Goal: Transaction & Acquisition: Purchase product/service

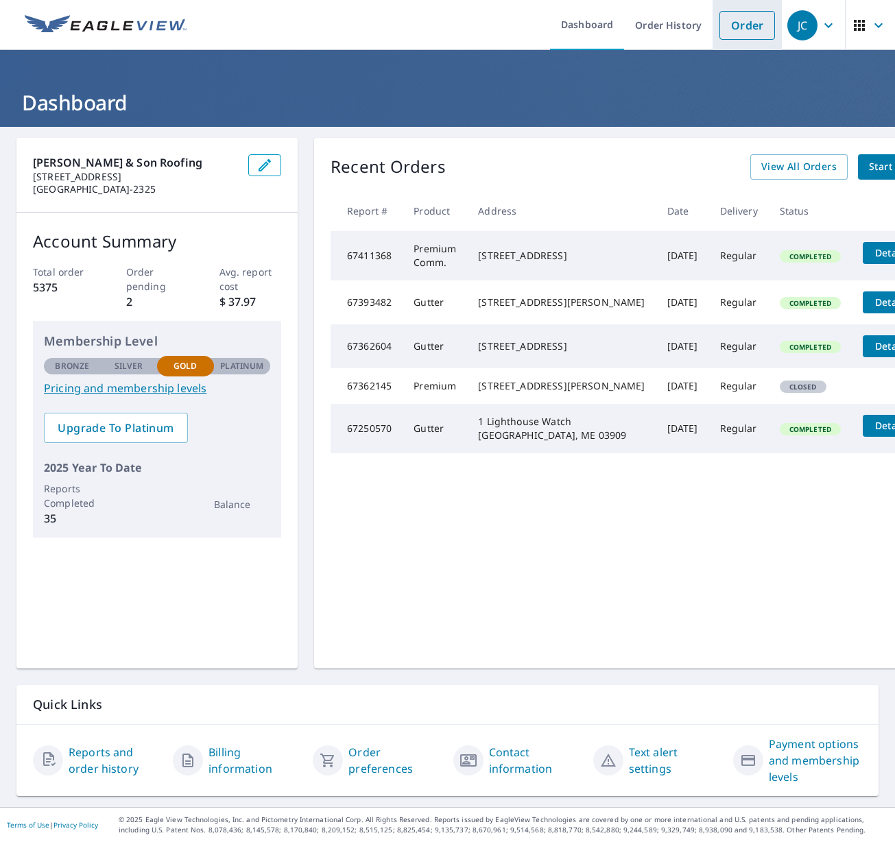
click at [740, 25] on link "Order" at bounding box center [748, 25] width 56 height 29
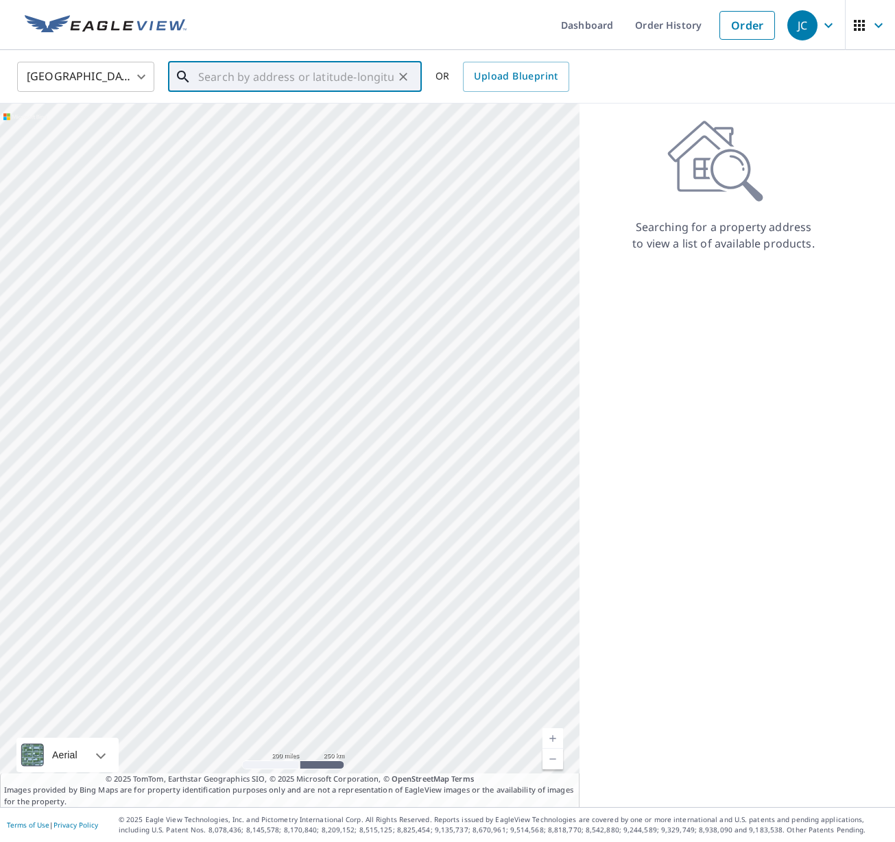
drag, startPoint x: 202, startPoint y: 76, endPoint x: 296, endPoint y: 82, distance: 93.5
click at [203, 76] on input "text" at bounding box center [295, 77] width 195 height 38
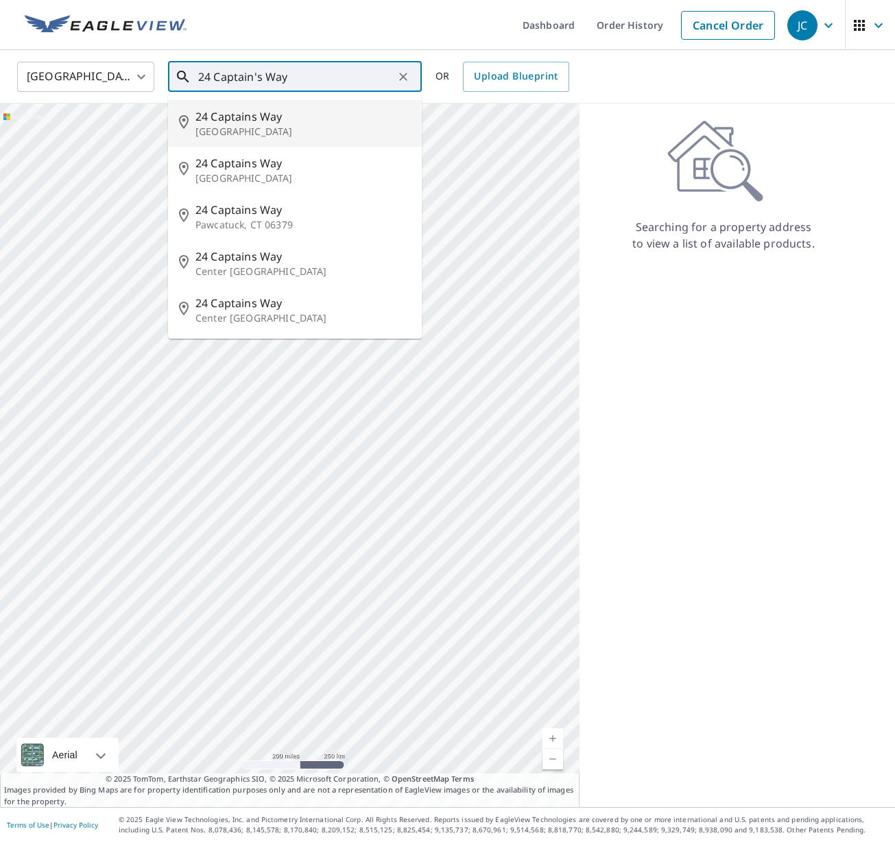
click at [248, 123] on span "24 Captains Way" at bounding box center [302, 116] width 215 height 16
type input "[STREET_ADDRESS]"
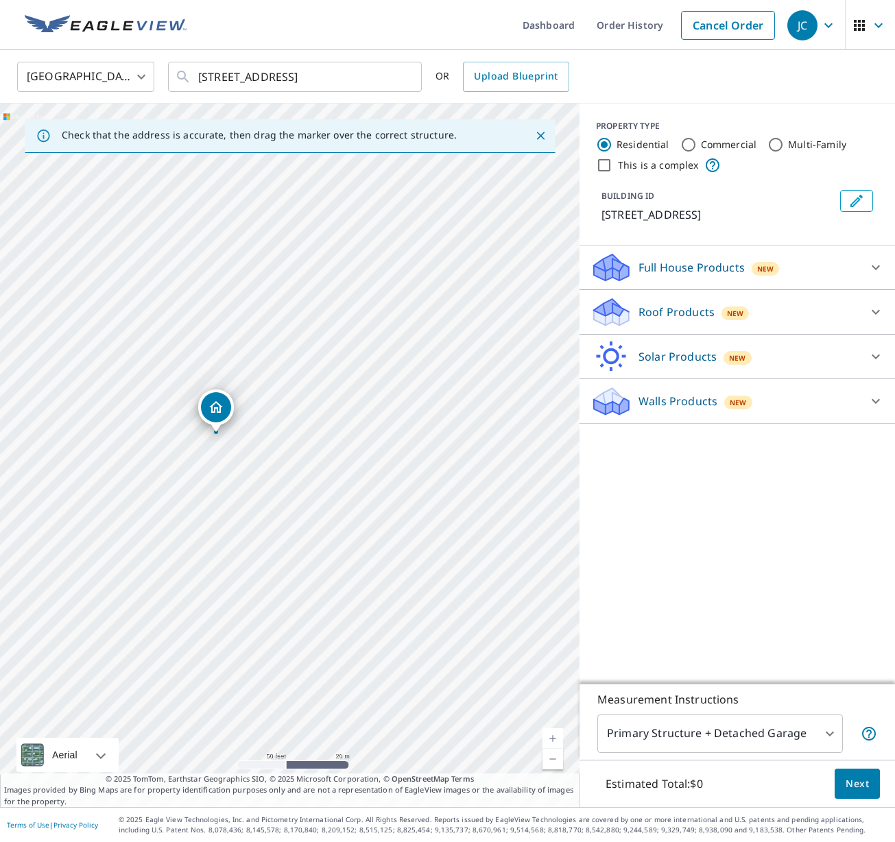
scroll to position [0, 1]
click at [626, 309] on icon at bounding box center [611, 312] width 41 height 32
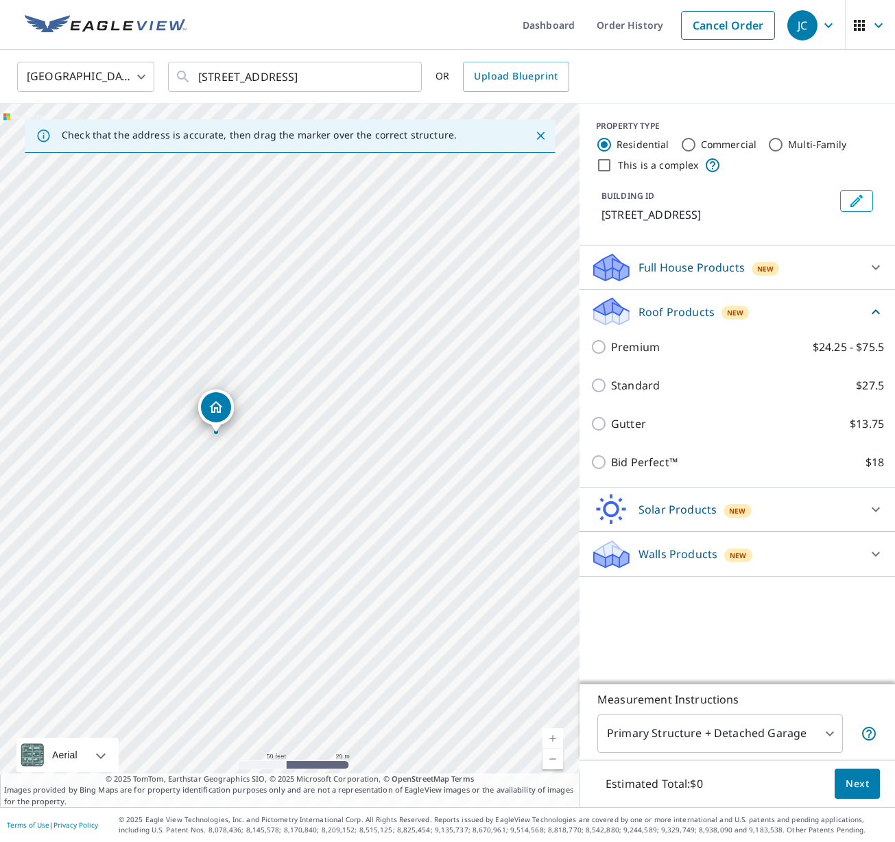
scroll to position [0, 0]
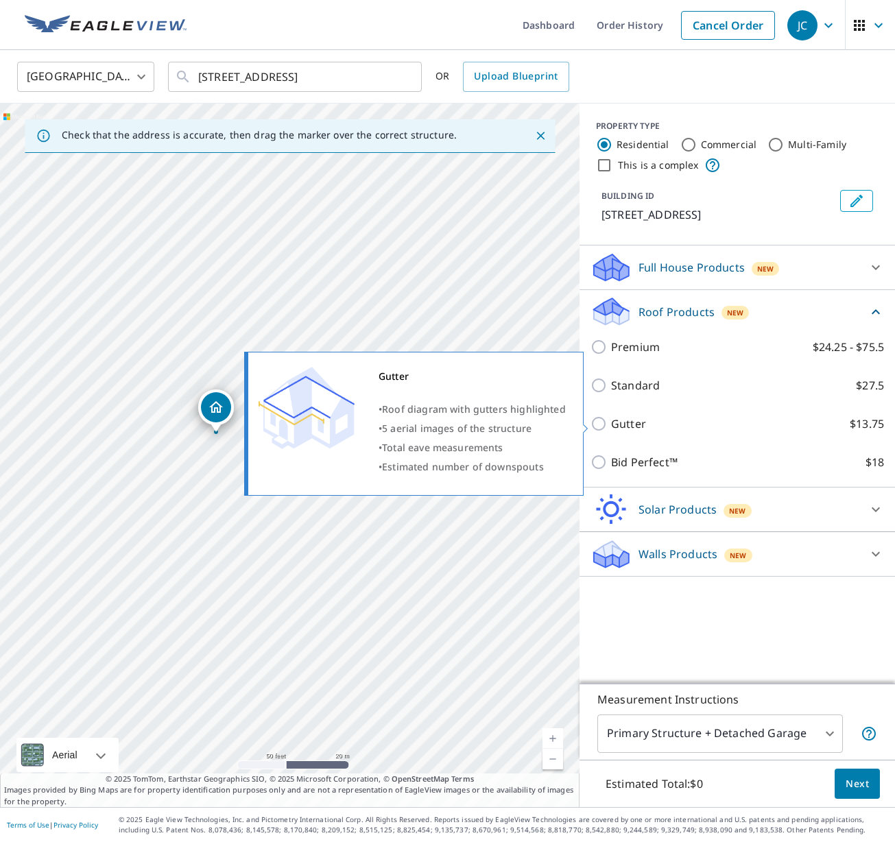
click at [601, 423] on input "Gutter $13.75" at bounding box center [601, 424] width 21 height 16
checkbox input "true"
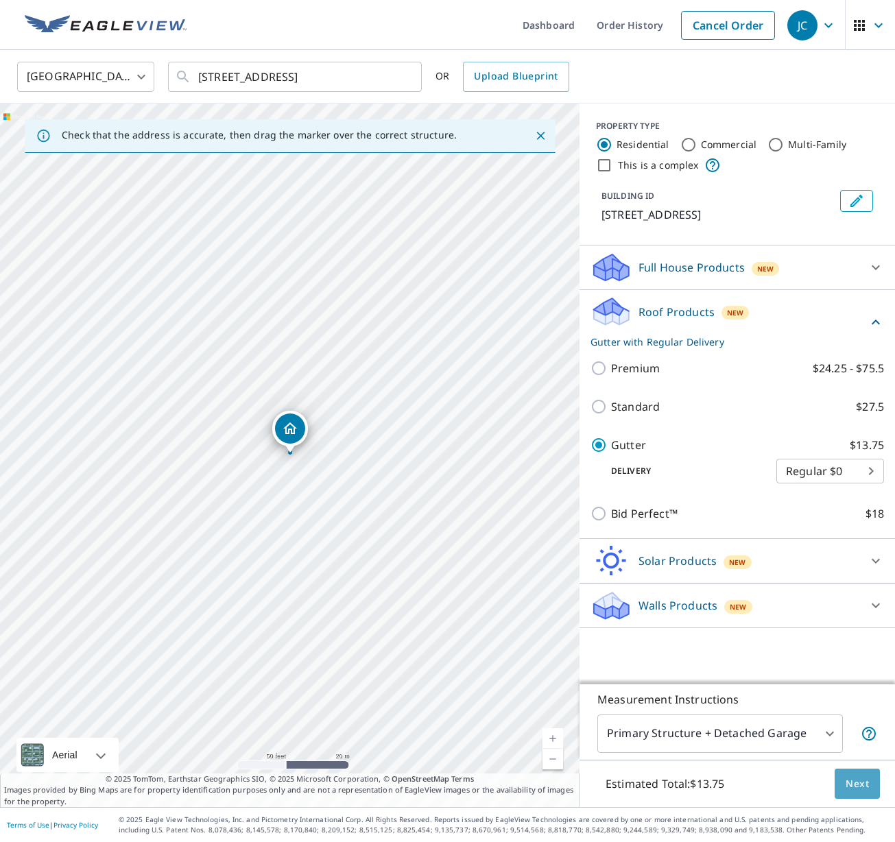
click at [855, 779] on span "Next" at bounding box center [857, 784] width 23 height 17
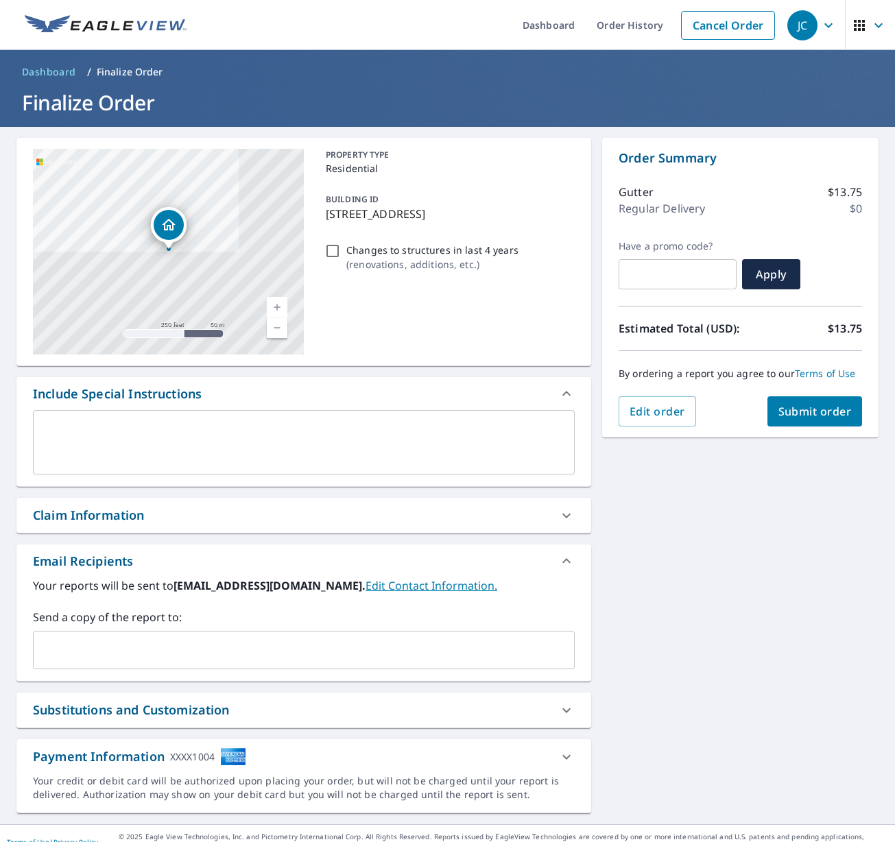
click at [328, 253] on input "Changes to structures in last 4 years ( renovations, additions, etc. )" at bounding box center [332, 251] width 16 height 16
checkbox input "true"
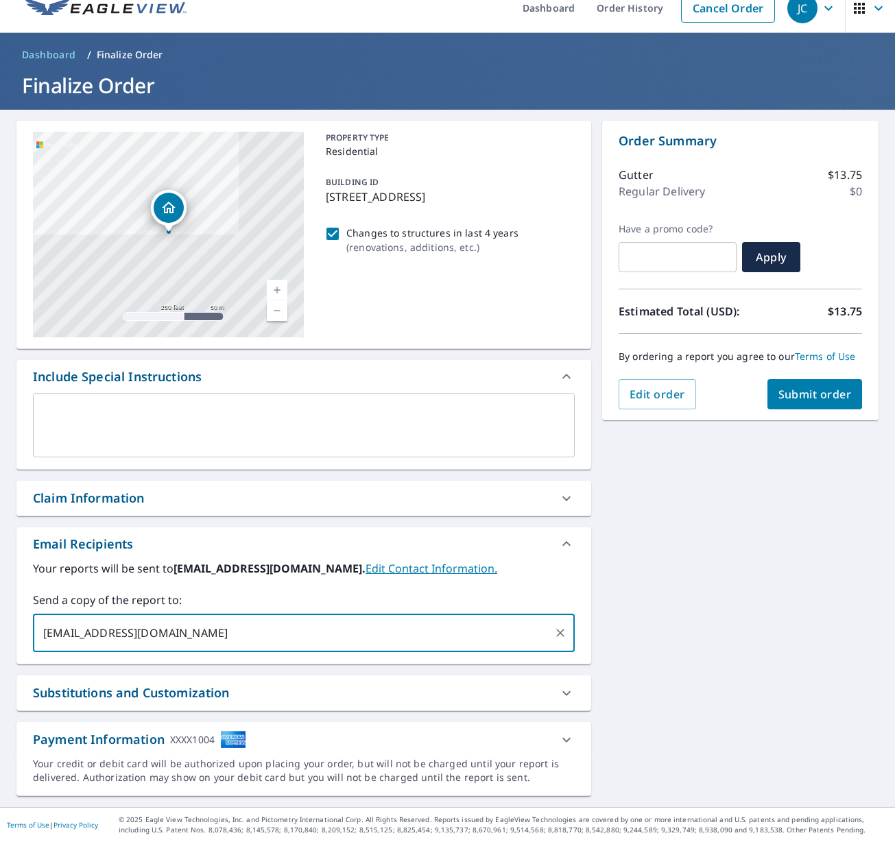
type input "[EMAIL_ADDRESS][DOMAIN_NAME]"
click at [822, 394] on span "Submit order" at bounding box center [815, 394] width 73 height 15
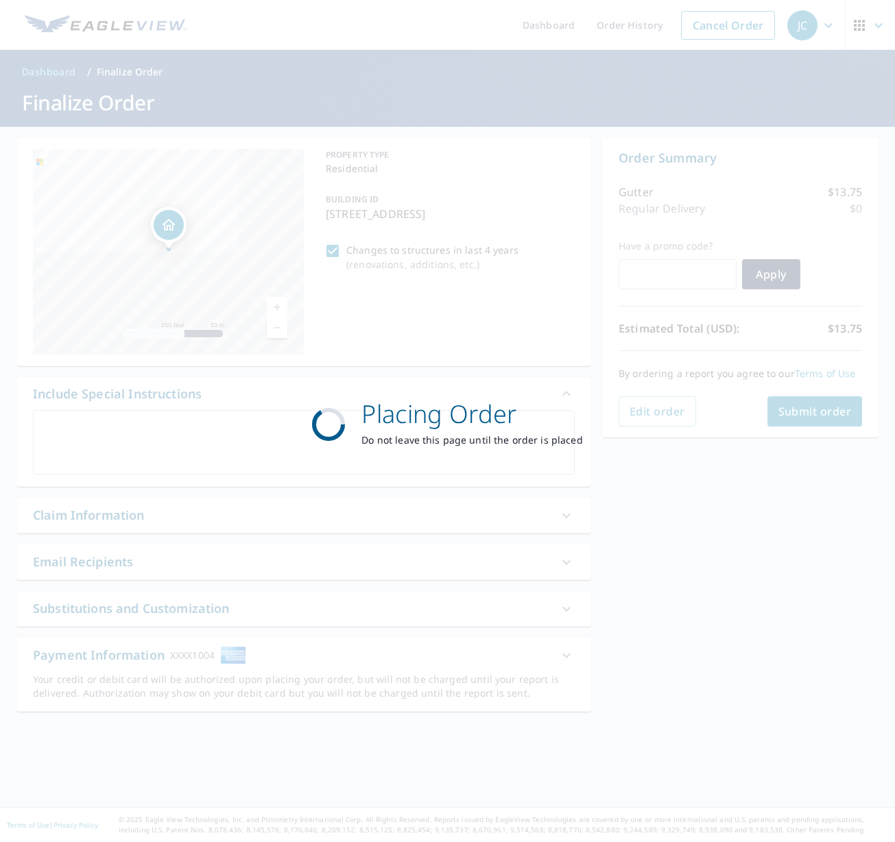
checkbox input "true"
